Goal: Task Accomplishment & Management: Manage account settings

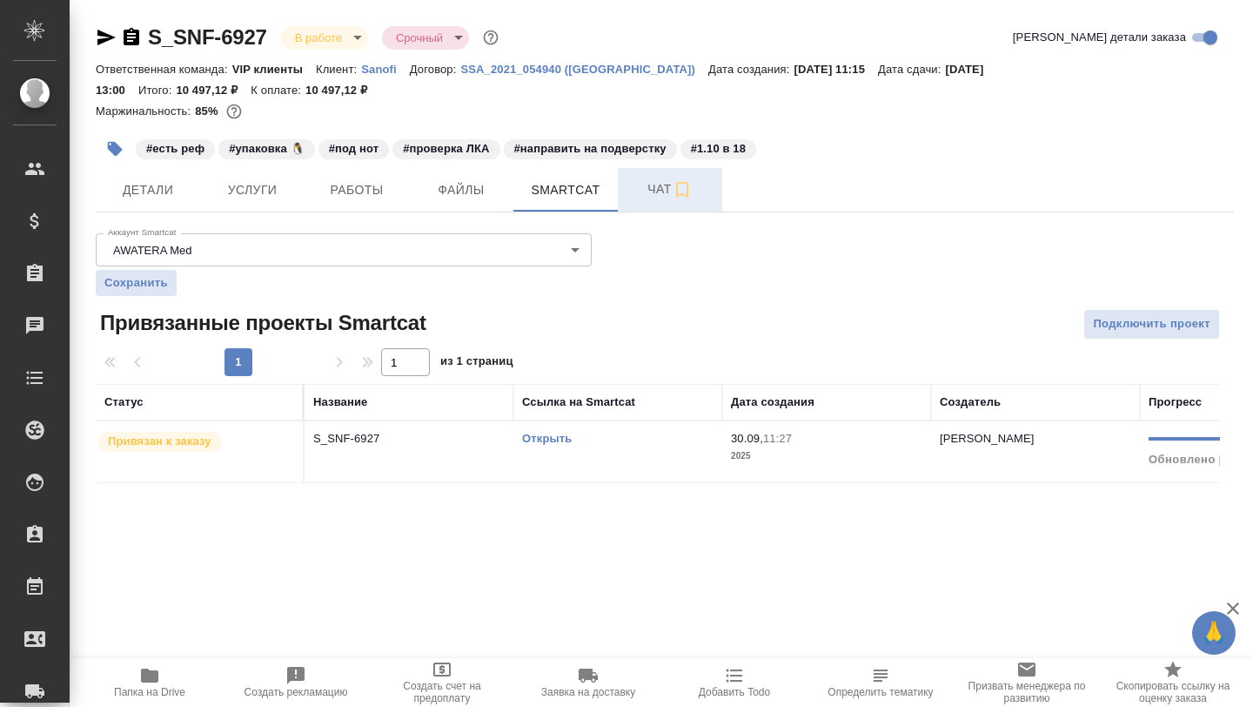
click at [643, 198] on span "Чат" at bounding box center [670, 189] width 84 height 22
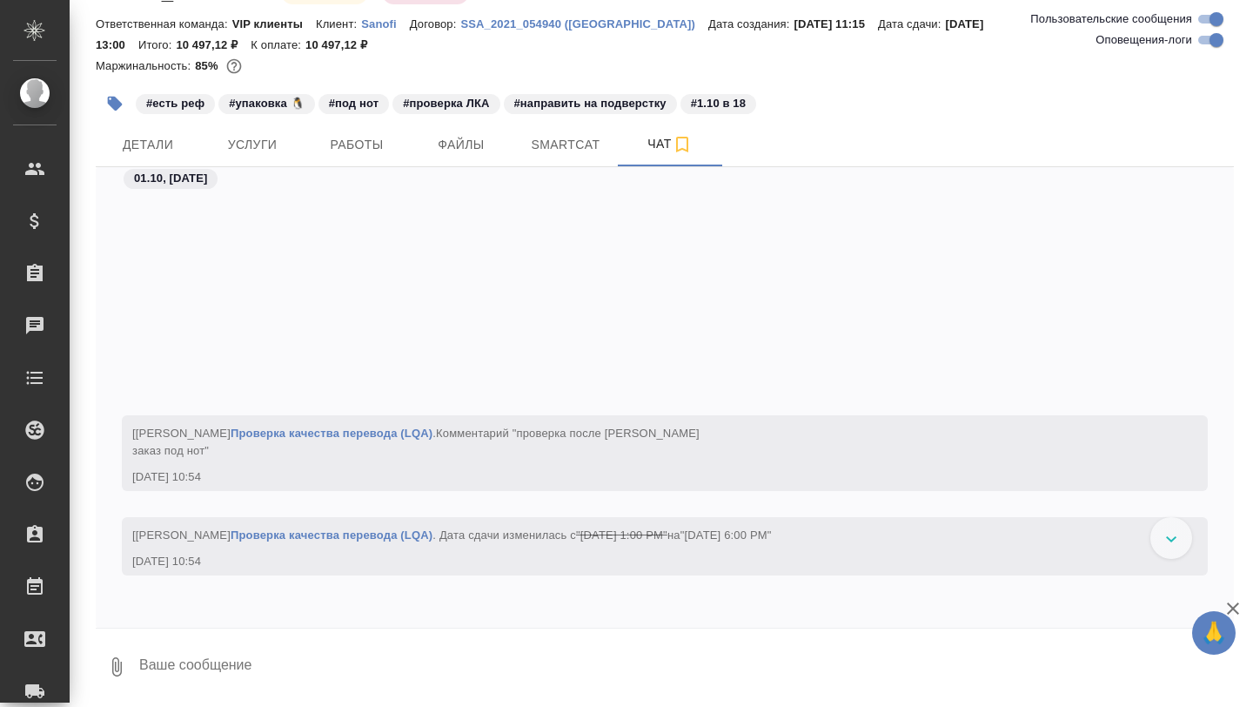
scroll to position [82154, 0]
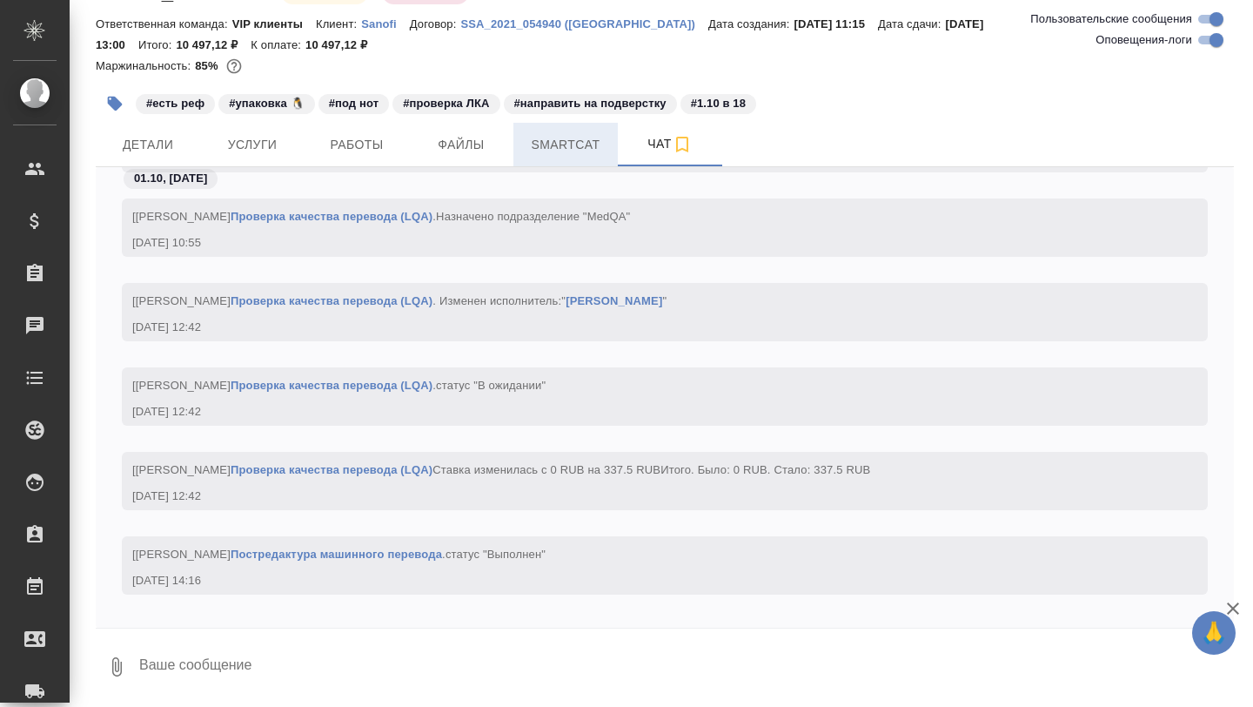
click at [553, 153] on span "Smartcat" at bounding box center [566, 145] width 84 height 22
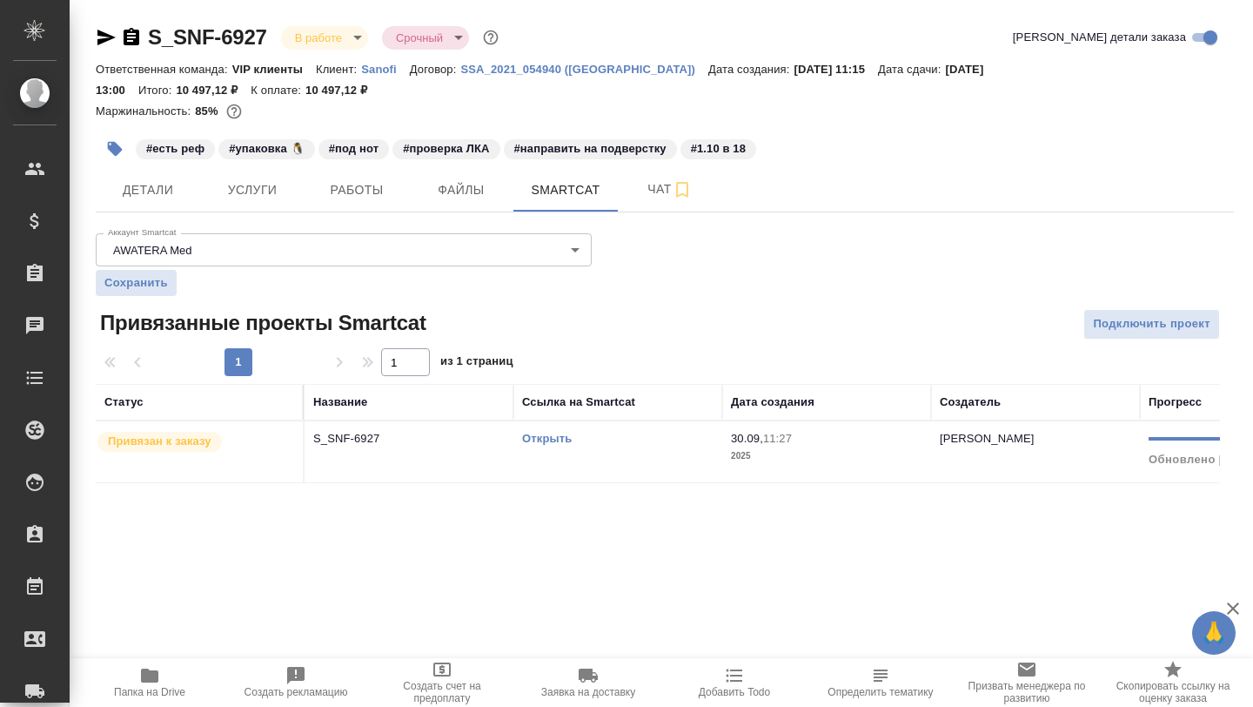
click at [93, 30] on div "S_SNF-6927 В работе inProgress Срочный urgent Кратко детали заказа Ответственна…" at bounding box center [664, 263] width 1157 height 527
click at [101, 39] on icon "button" at bounding box center [106, 38] width 18 height 16
click at [161, 682] on span "Папка на Drive" at bounding box center [149, 681] width 125 height 33
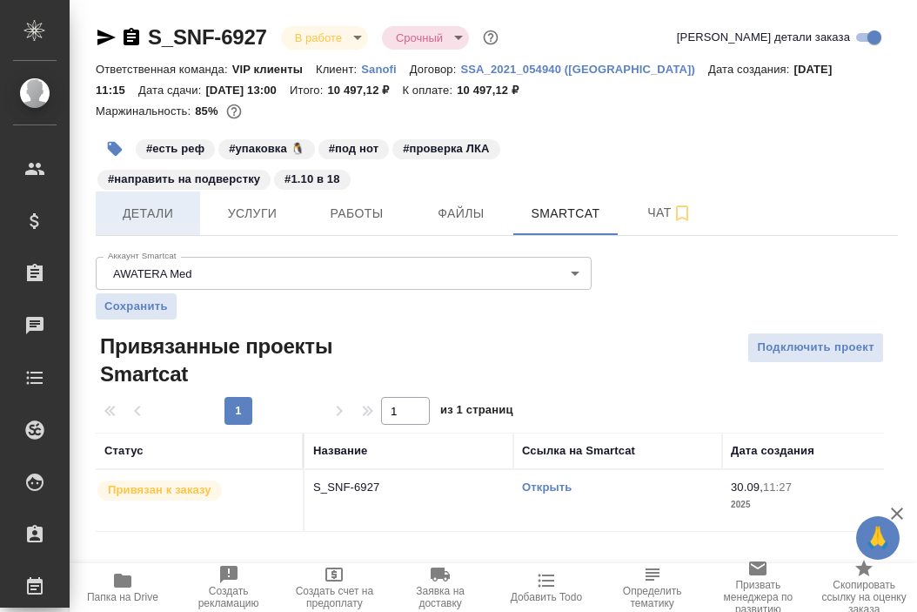
click at [155, 216] on span "Детали" at bounding box center [148, 214] width 84 height 22
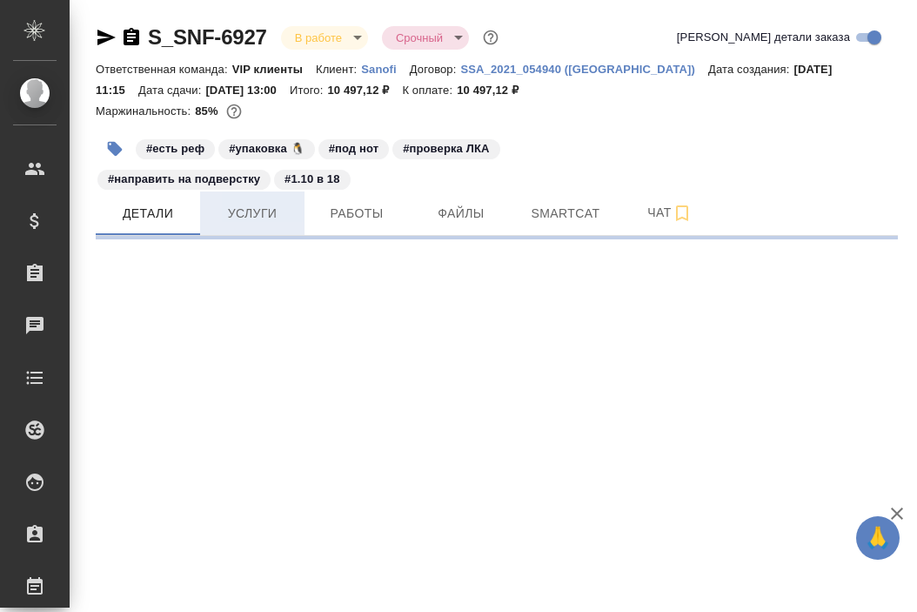
select select "RU"
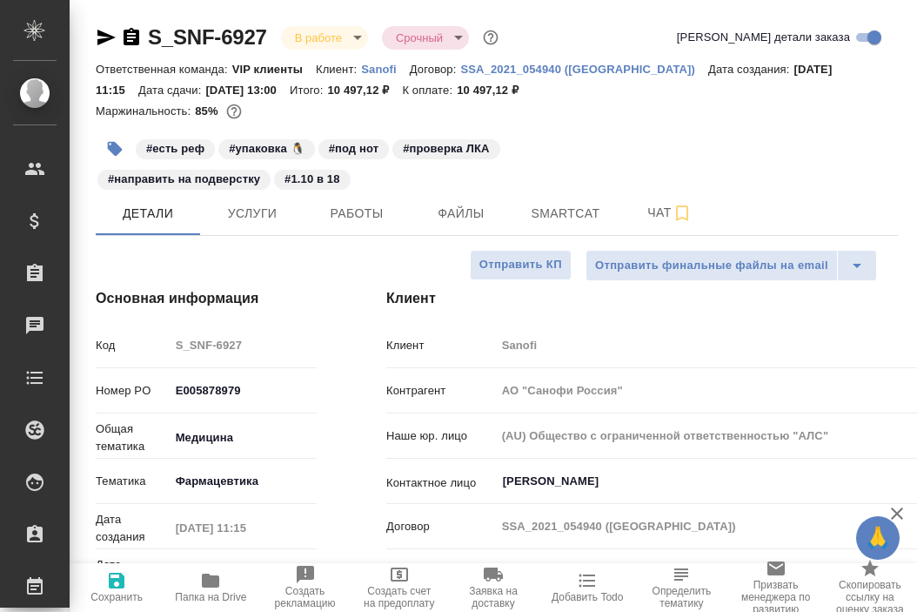
type textarea "x"
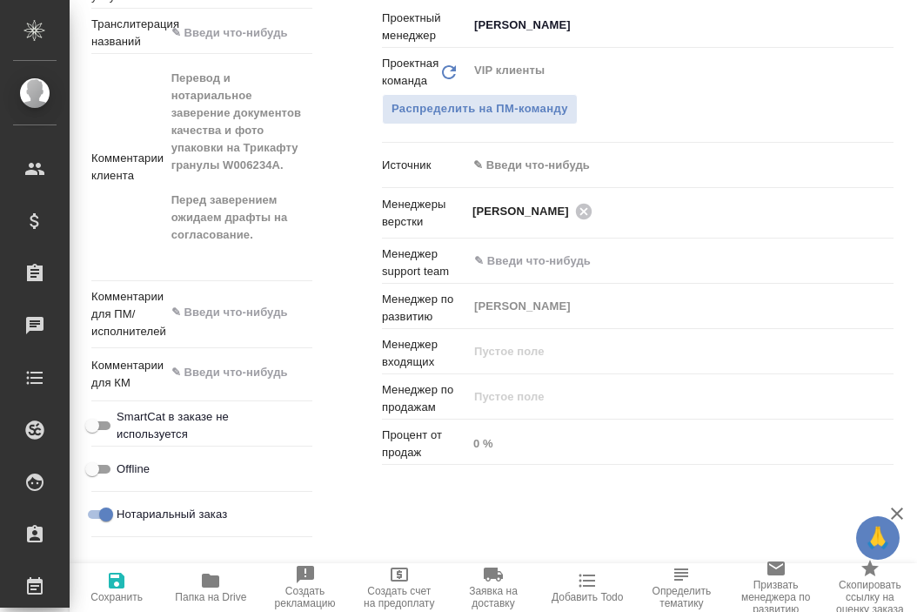
scroll to position [977, 4]
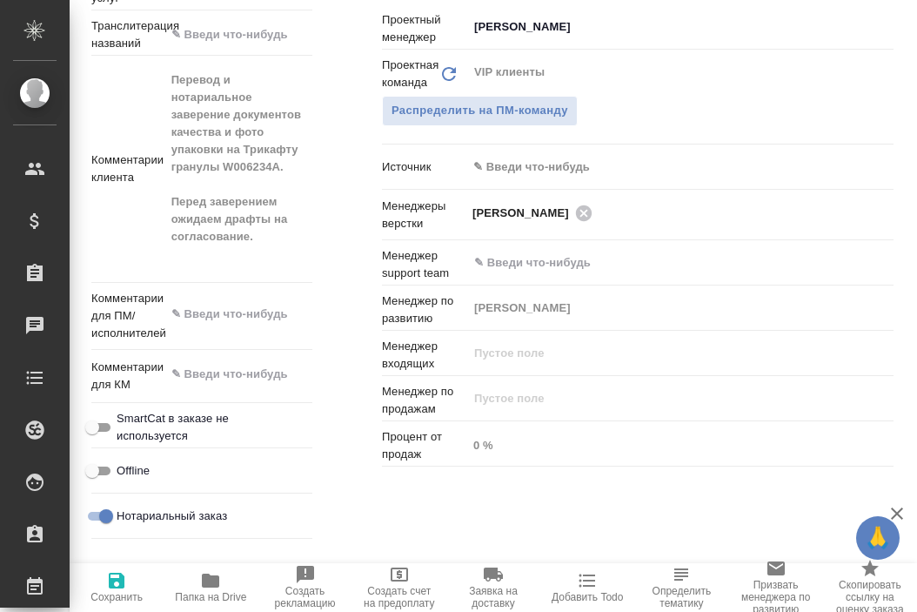
type textarea "x"
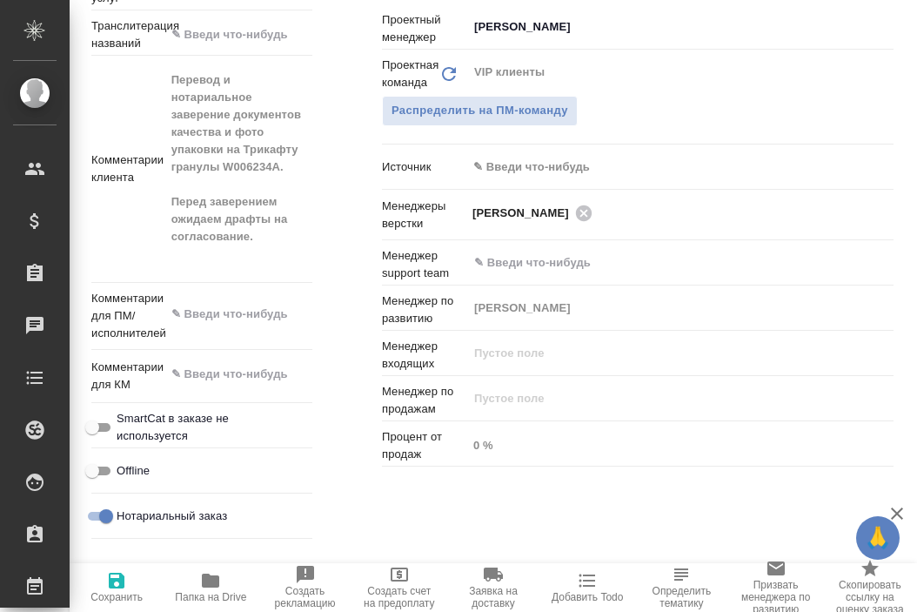
type textarea "x"
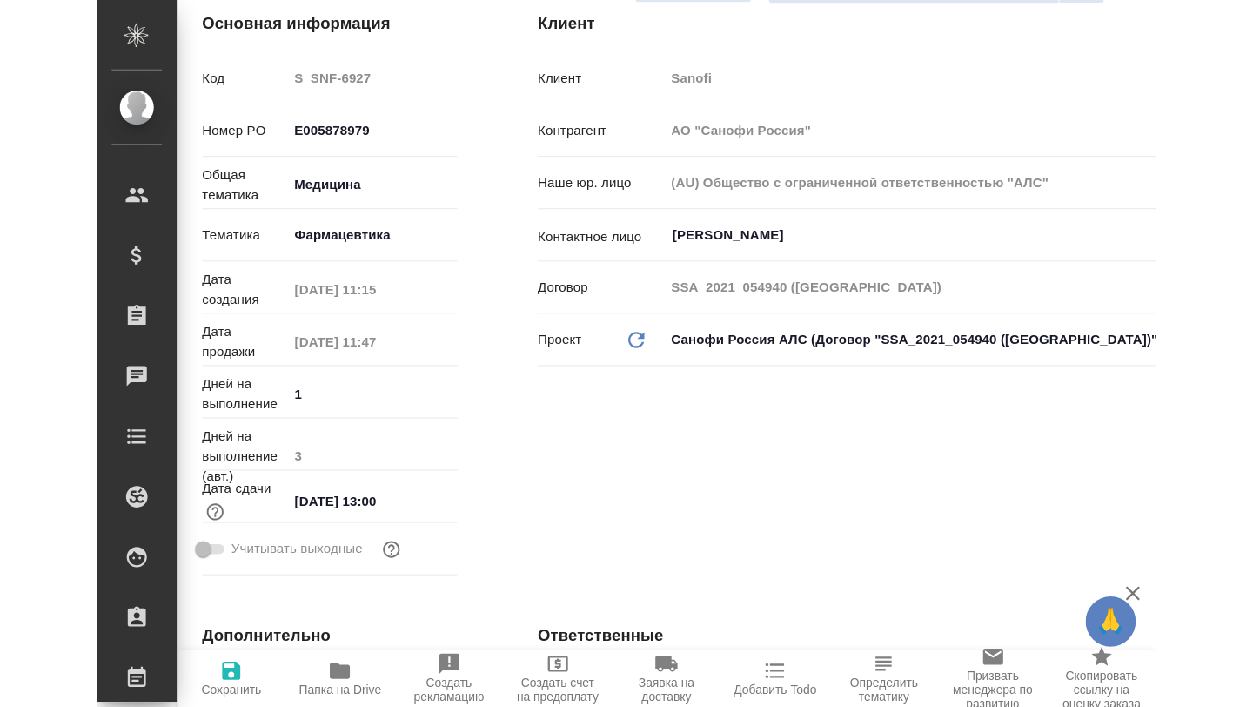
scroll to position [0, 4]
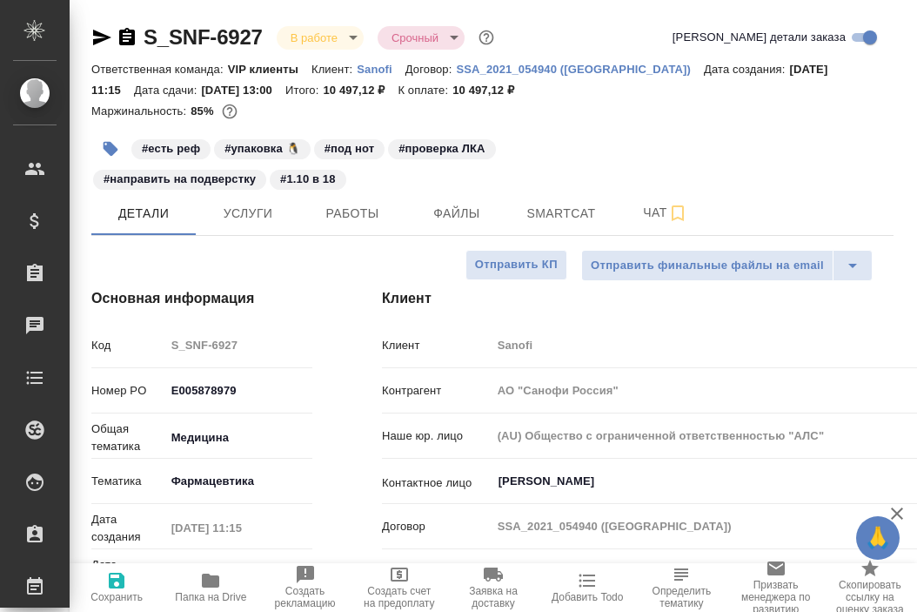
click at [97, 44] on icon "button" at bounding box center [101, 37] width 21 height 21
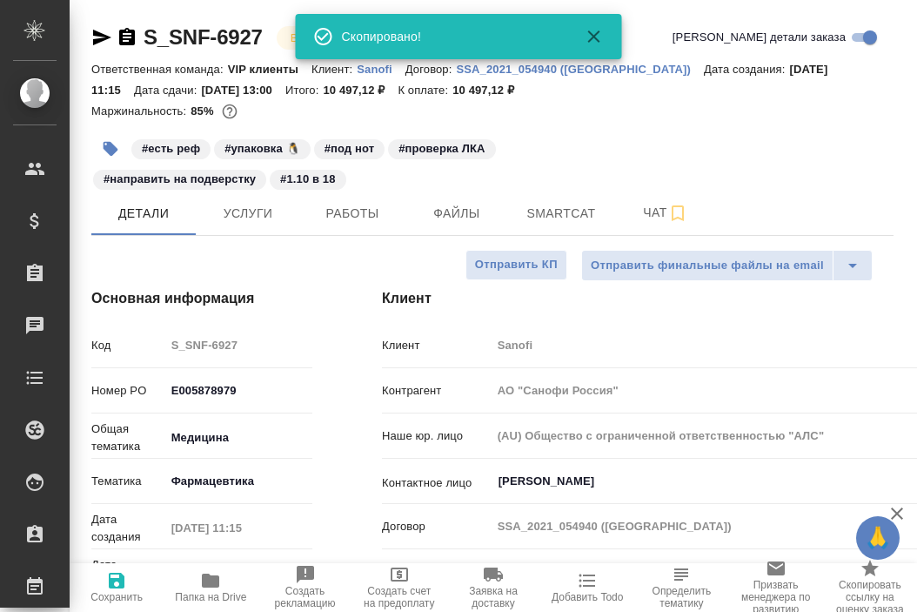
type textarea "x"
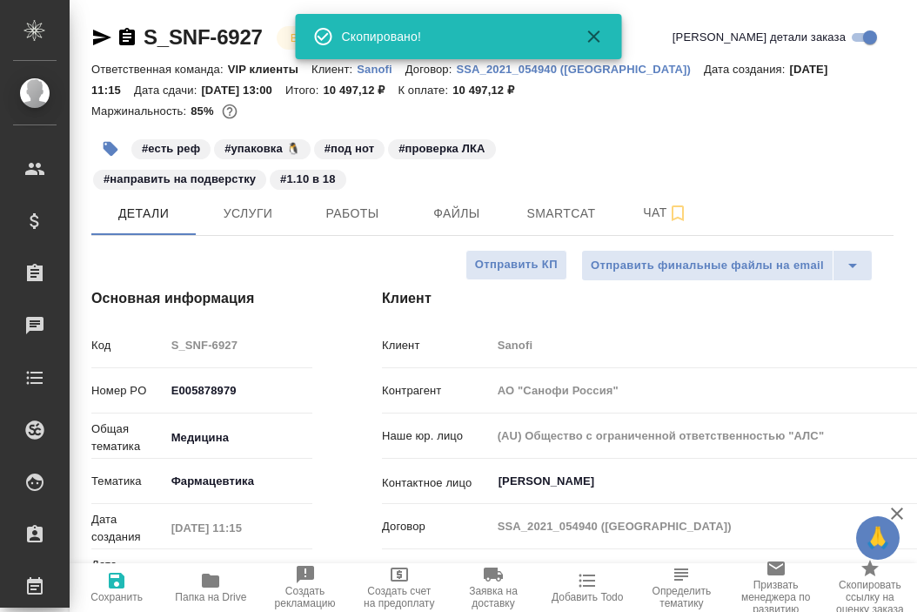
type textarea "x"
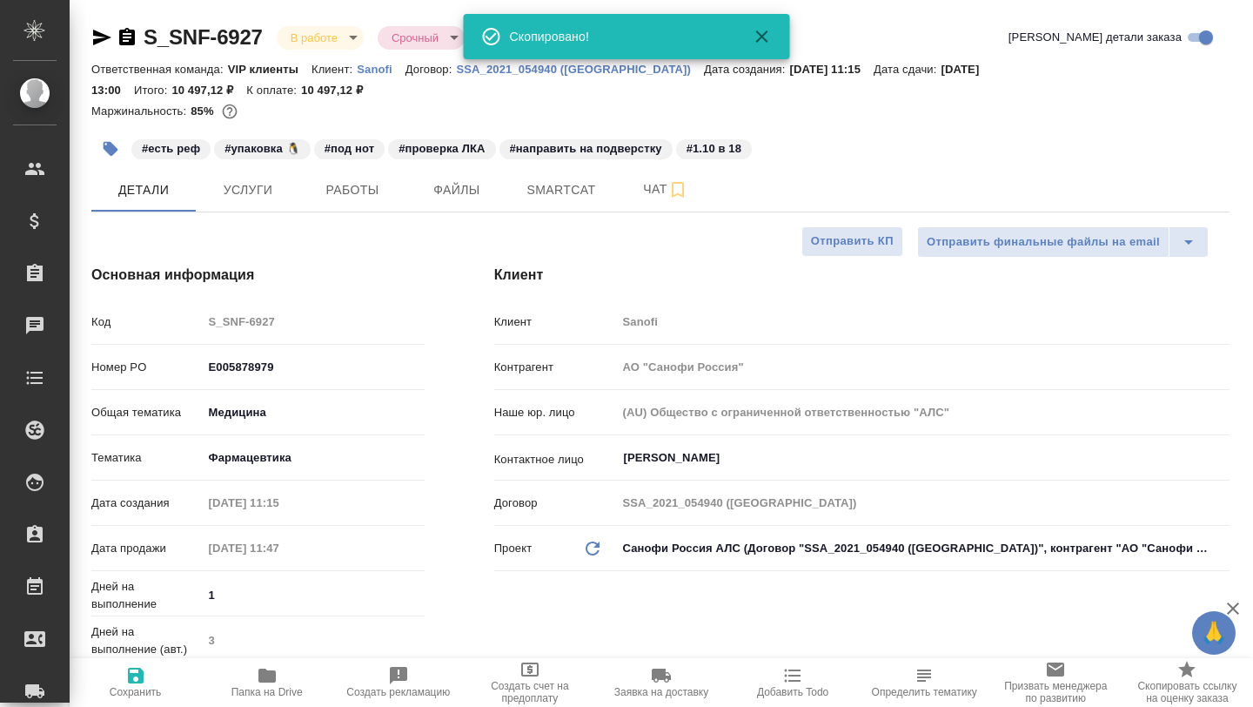
type textarea "x"
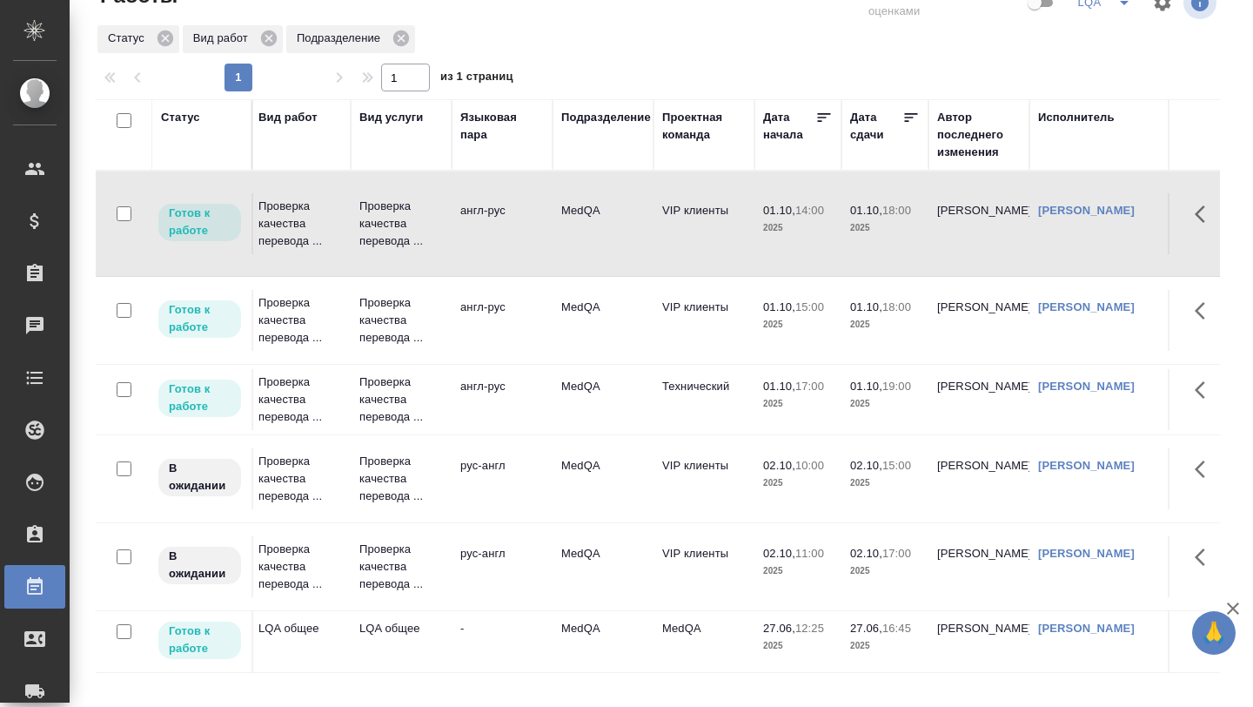
scroll to position [70, 0]
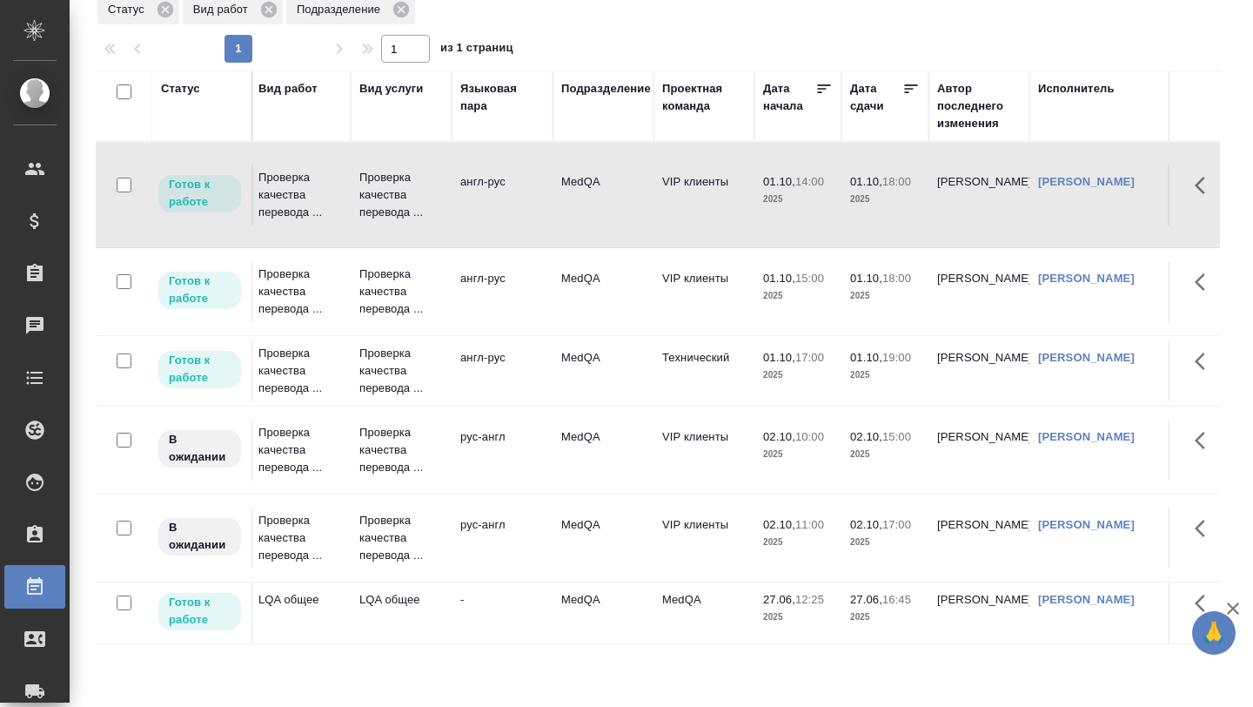
click at [253, 673] on div "Статус Код заказа Клиент Вид работ Вид услуги Языковая пара Подразделение Проек…" at bounding box center [658, 383] width 1124 height 627
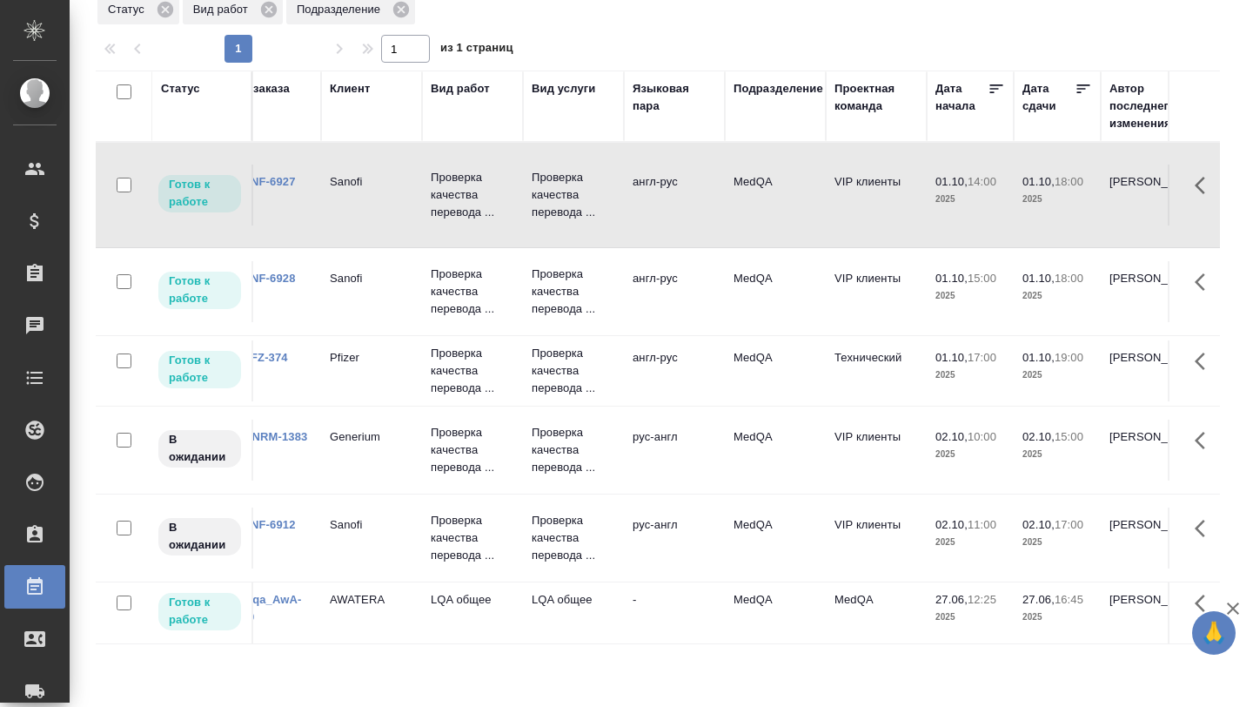
scroll to position [0, 0]
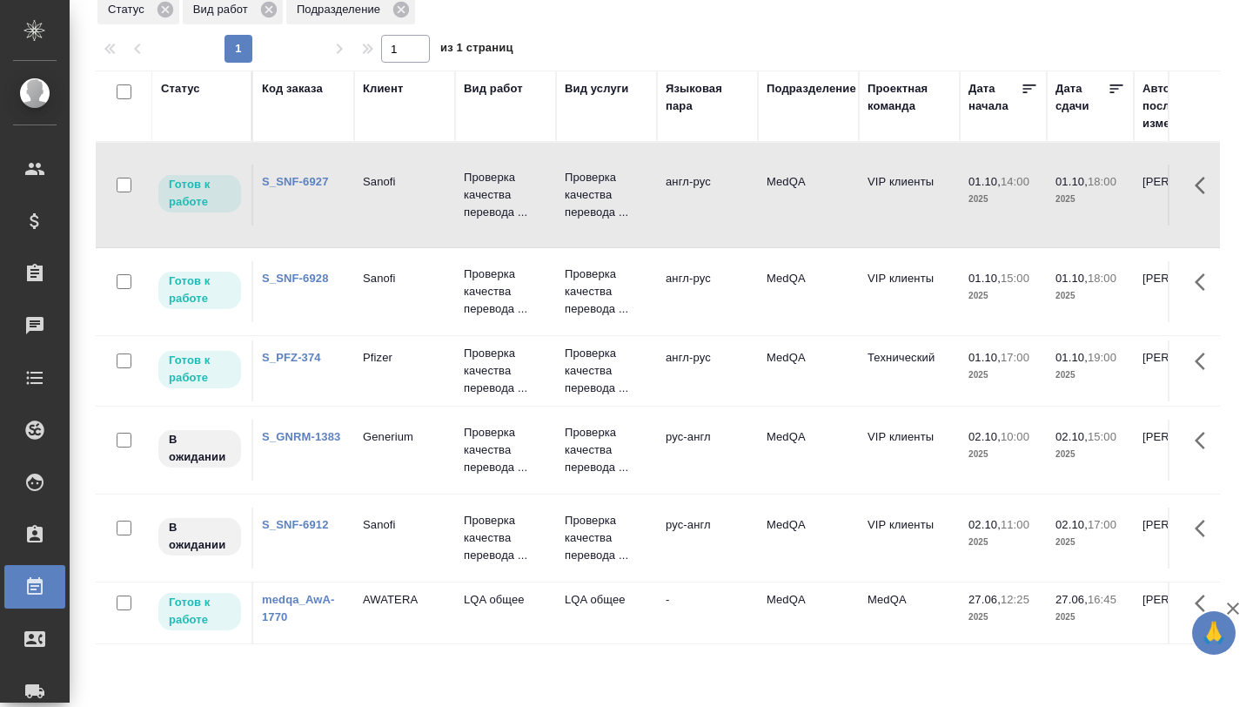
click at [305, 274] on td "S_SNF-6928" at bounding box center [303, 291] width 101 height 61
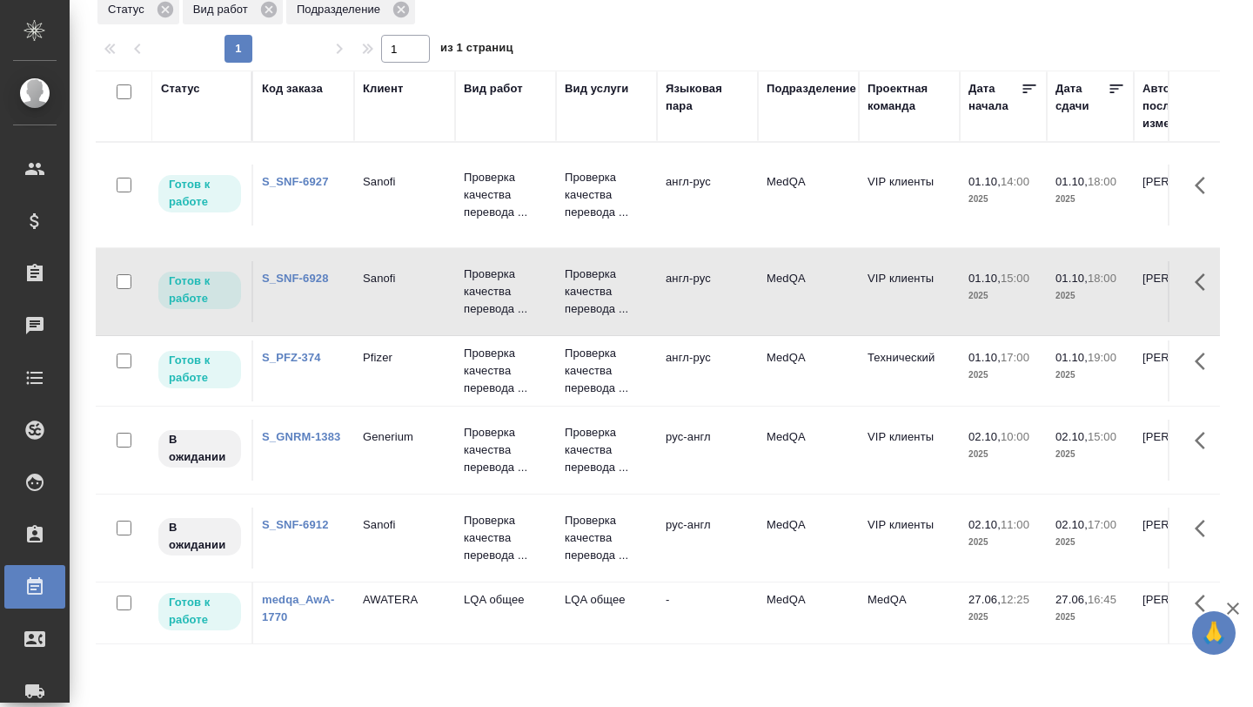
click at [305, 272] on link "S_SNF-6928" at bounding box center [295, 278] width 67 height 13
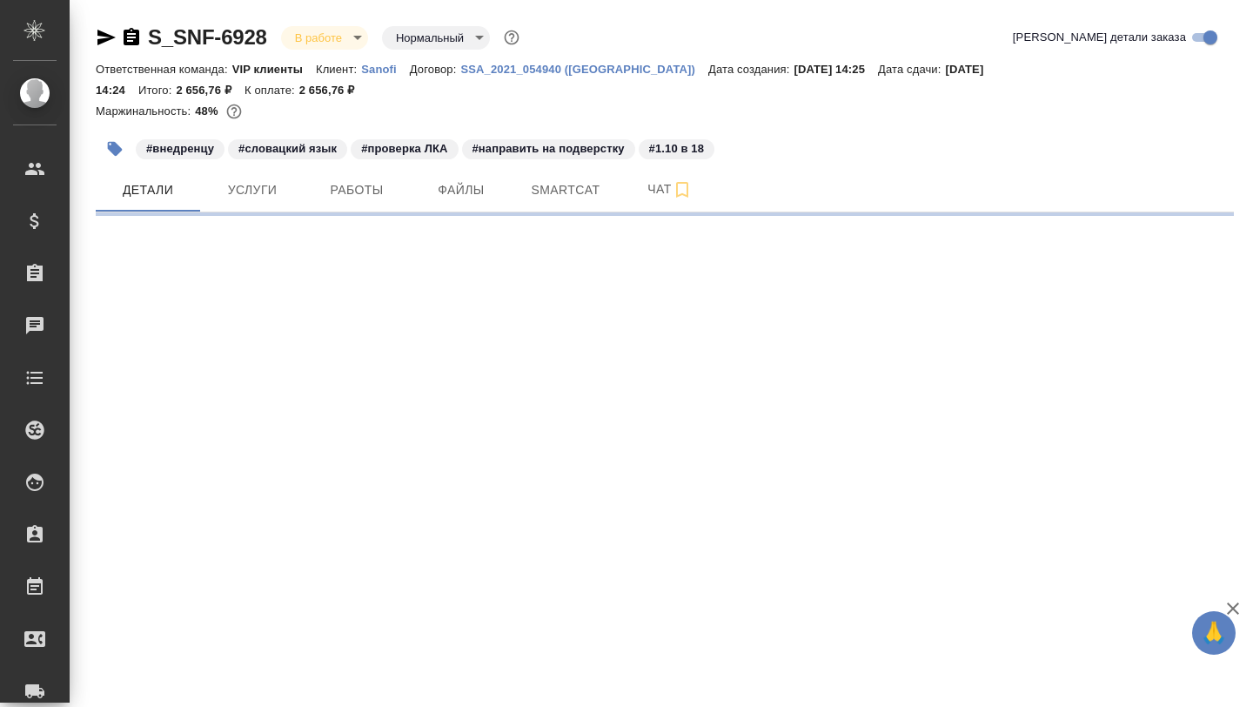
select select "RU"
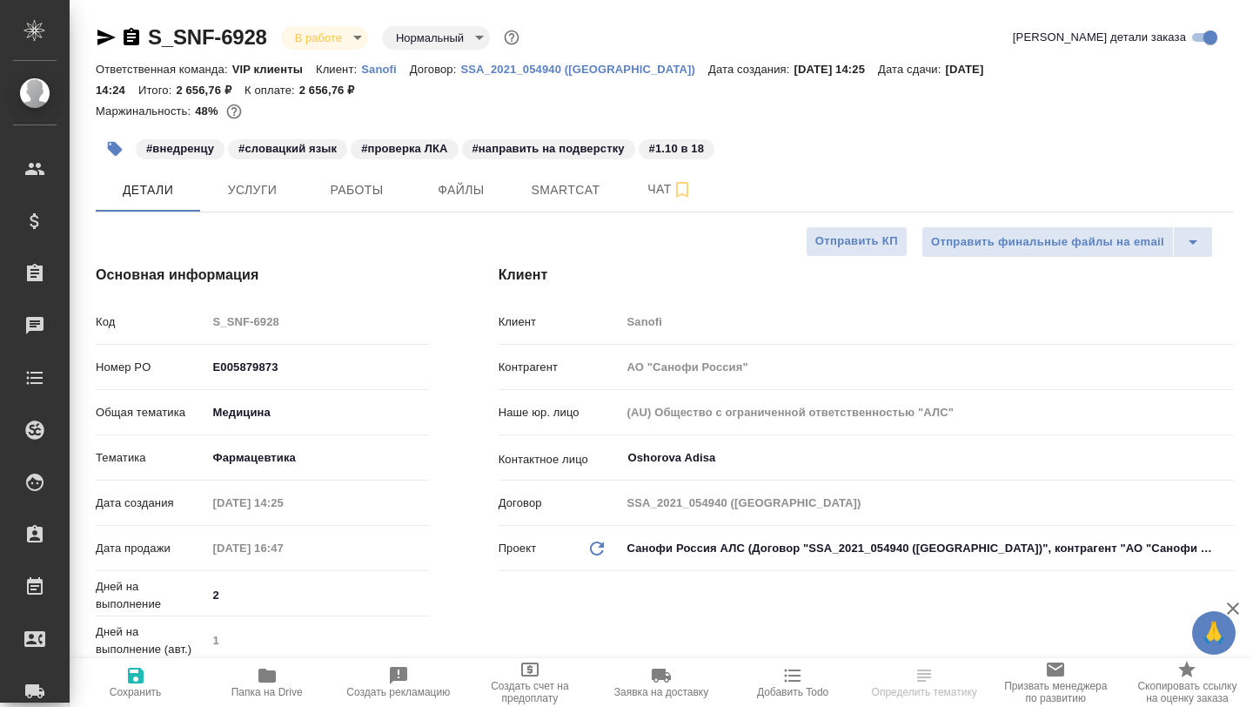
type textarea "x"
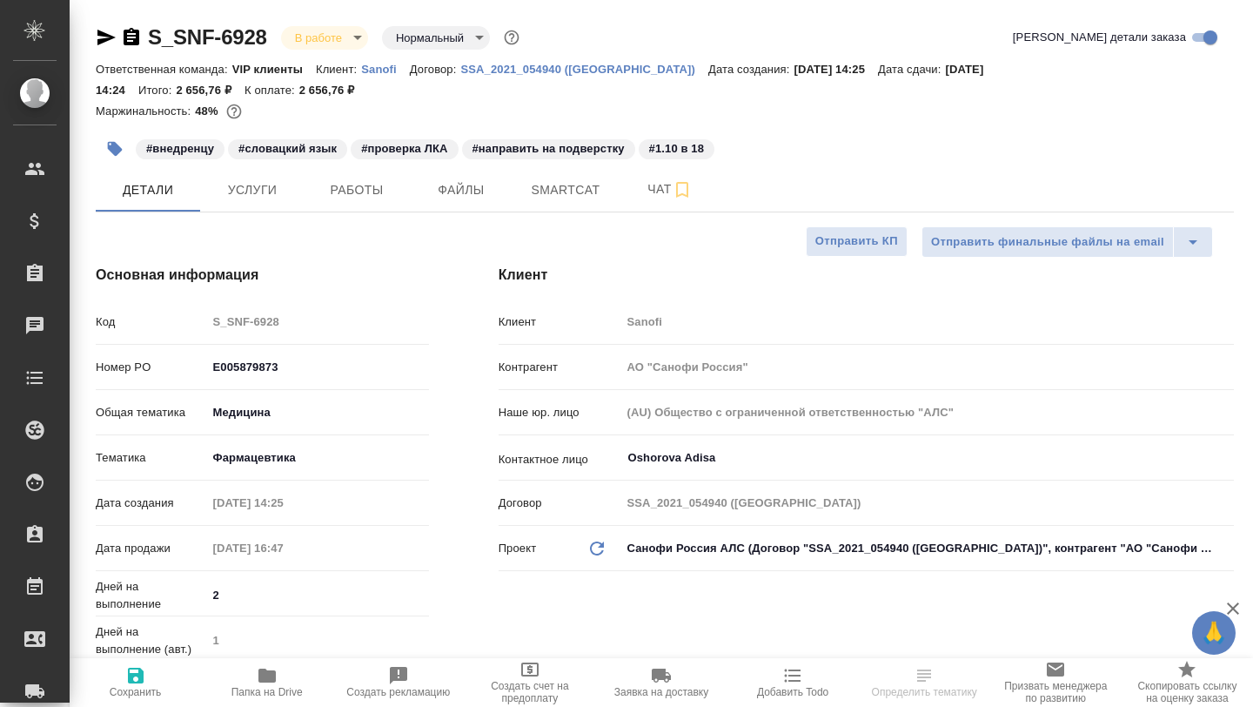
type textarea "x"
type input "Горшкова Валентина"
type input "Комаров Роман"
click at [546, 198] on span "Smartcat" at bounding box center [566, 190] width 84 height 22
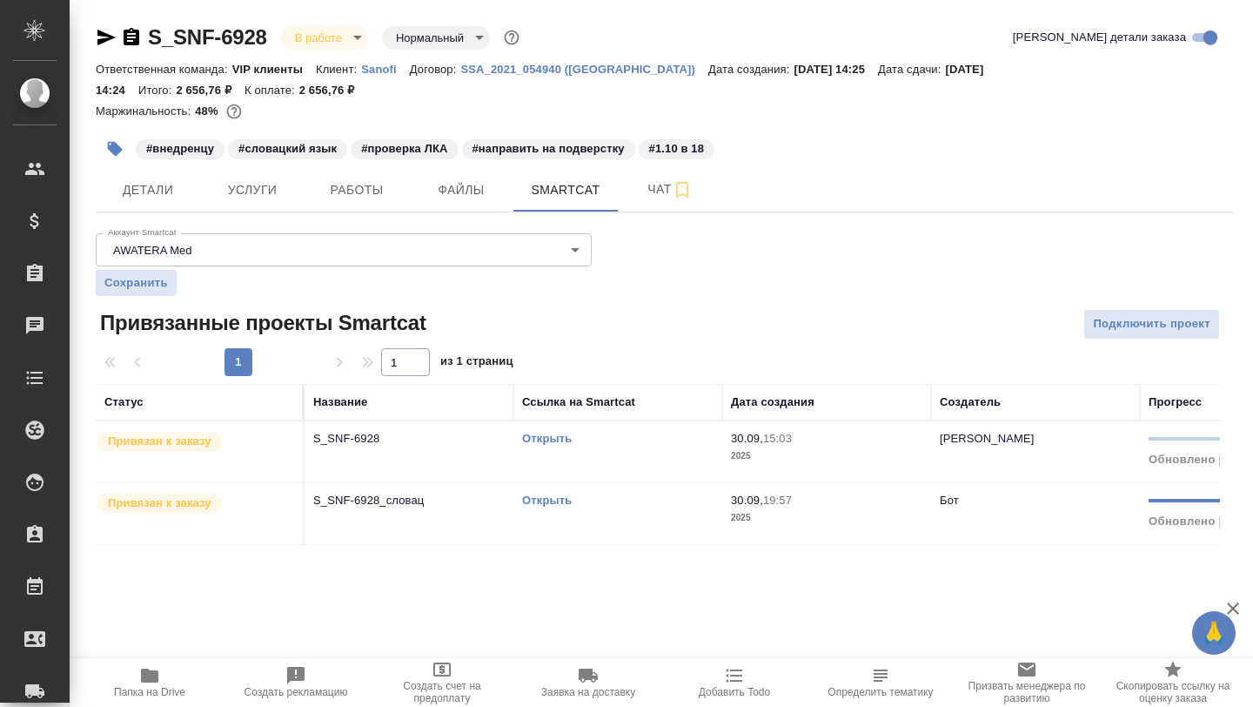
click at [556, 443] on link "Открыть" at bounding box center [547, 438] width 50 height 13
click at [154, 196] on span "Детали" at bounding box center [148, 190] width 84 height 22
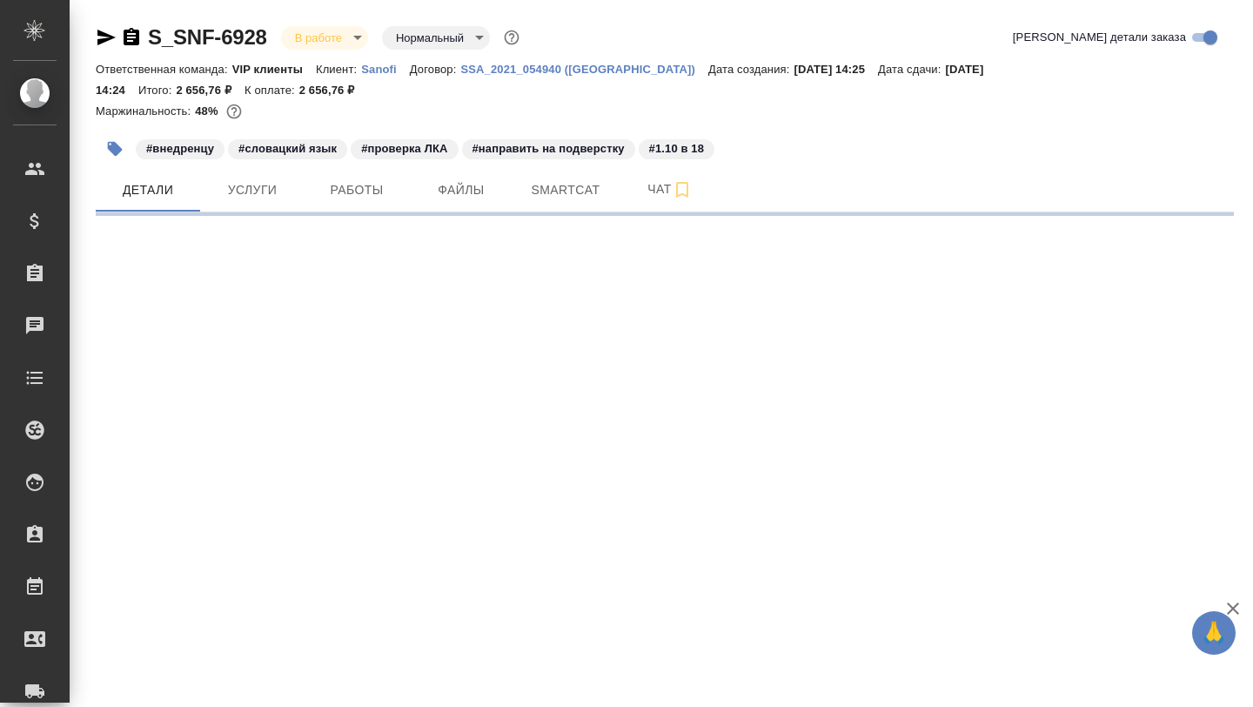
select select "RU"
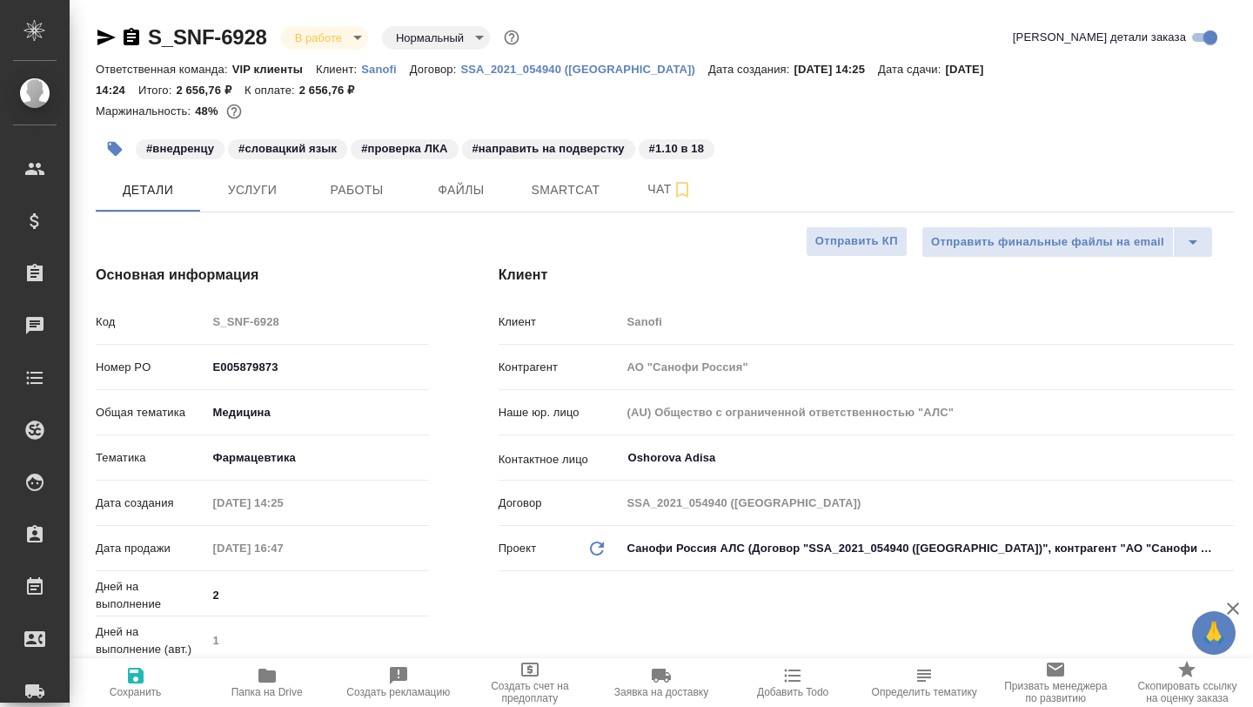
type textarea "x"
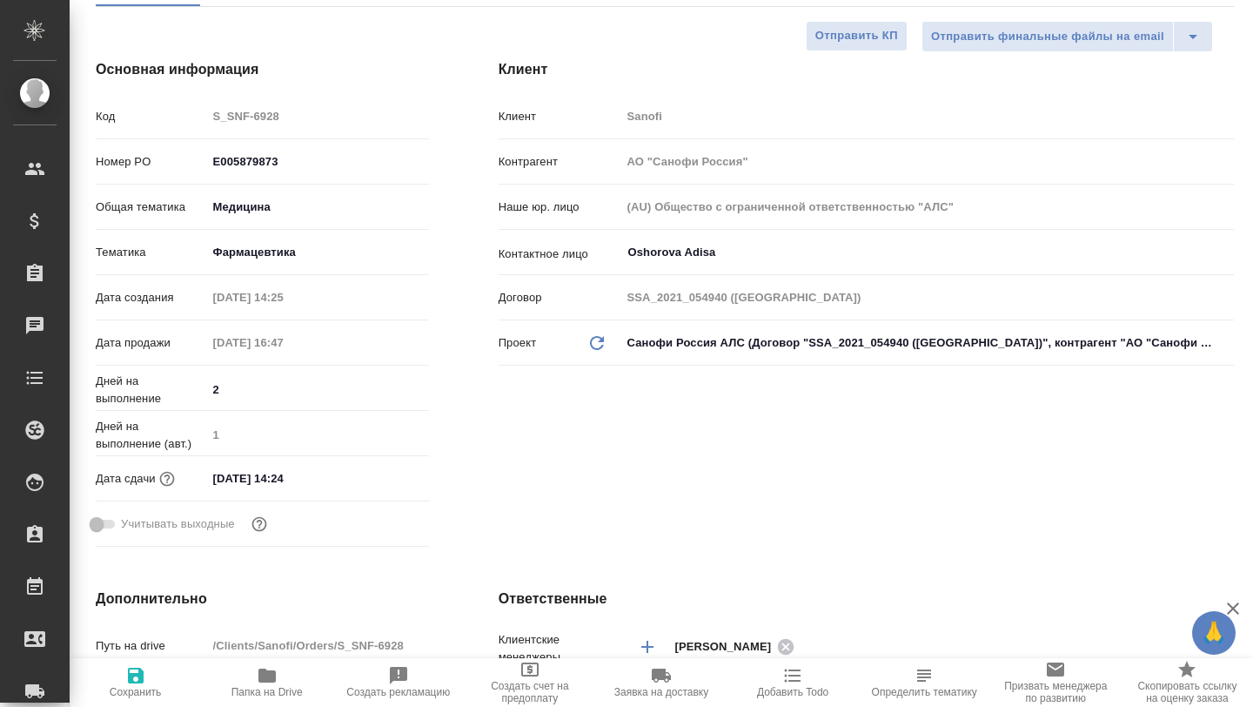
scroll to position [226, 0]
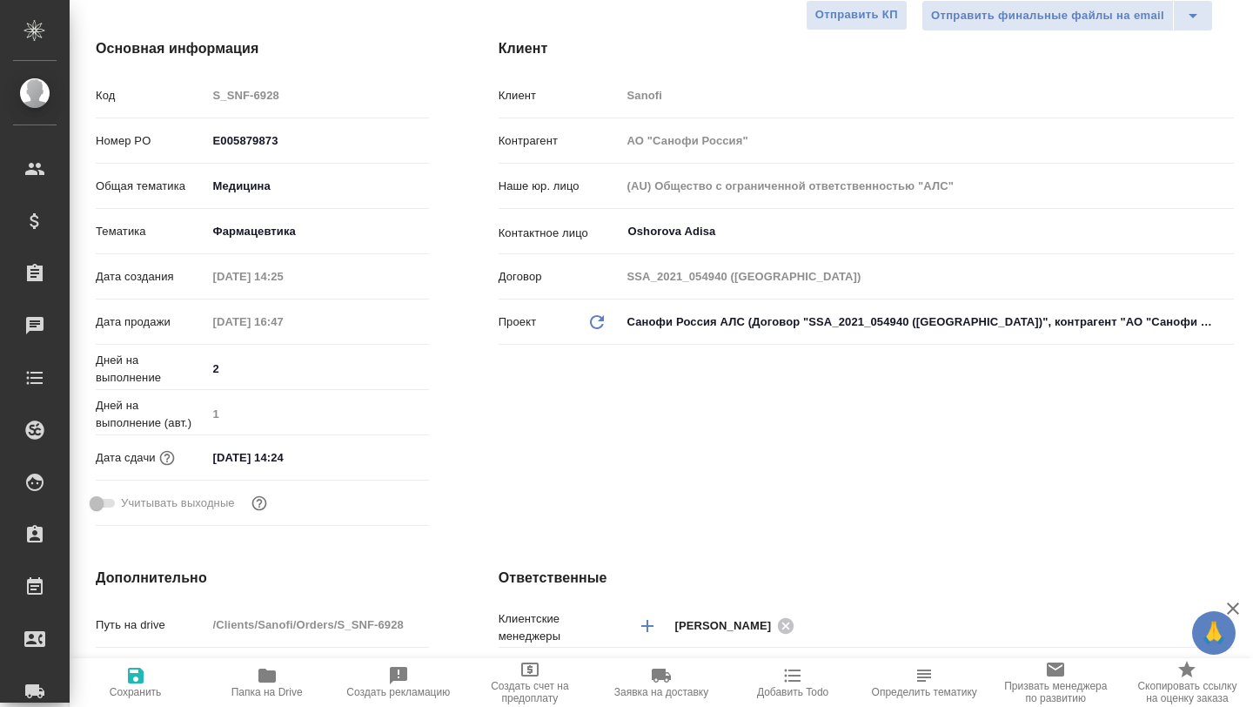
type textarea "x"
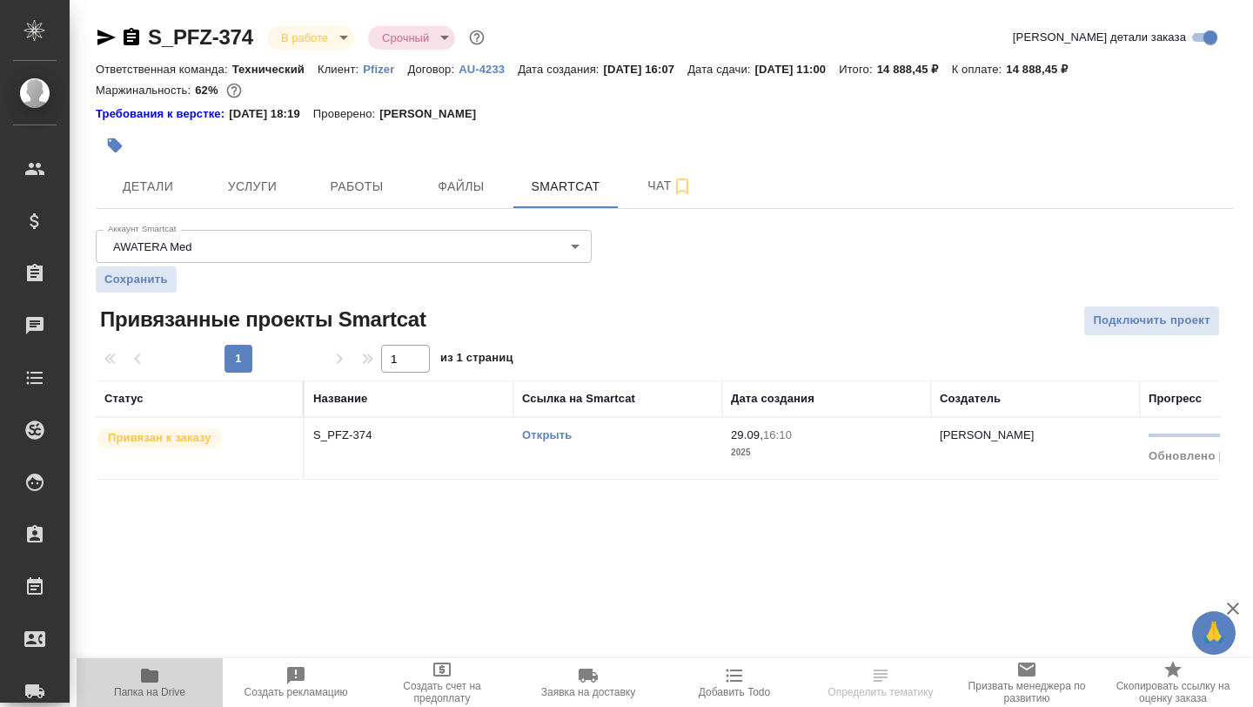
click at [152, 681] on icon "button" at bounding box center [149, 675] width 17 height 14
